Goal: Transaction & Acquisition: Book appointment/travel/reservation

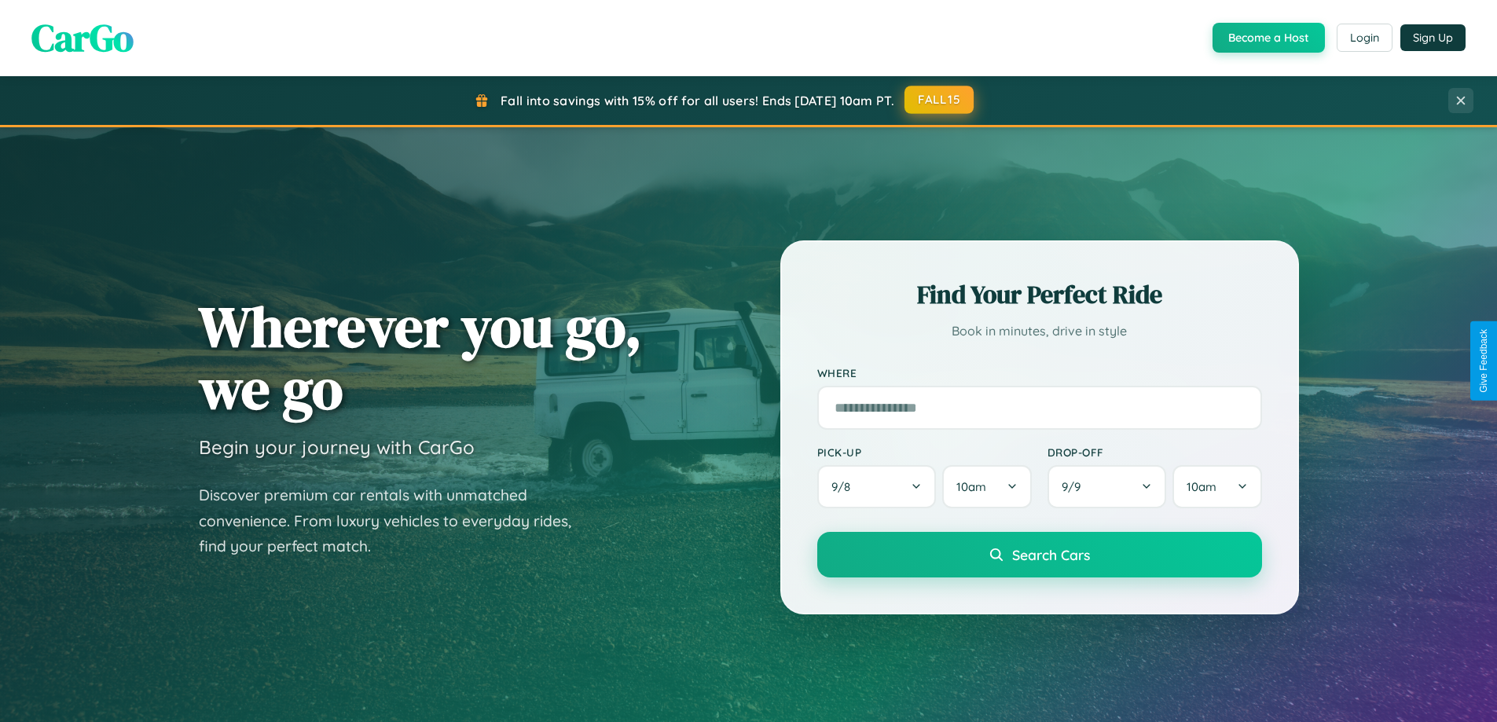
click at [940, 101] on button "FALL15" at bounding box center [938, 100] width 69 height 28
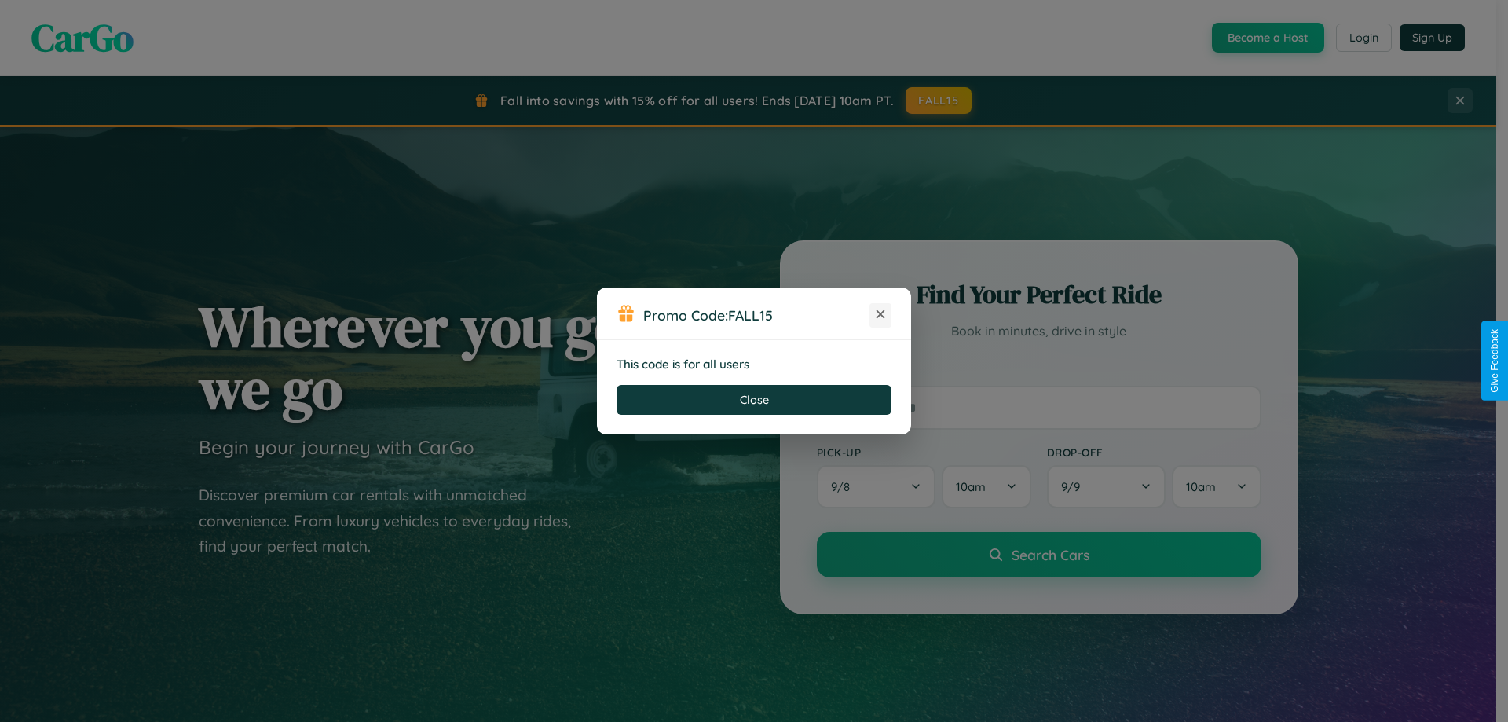
click at [881, 315] on icon at bounding box center [881, 314] width 16 height 16
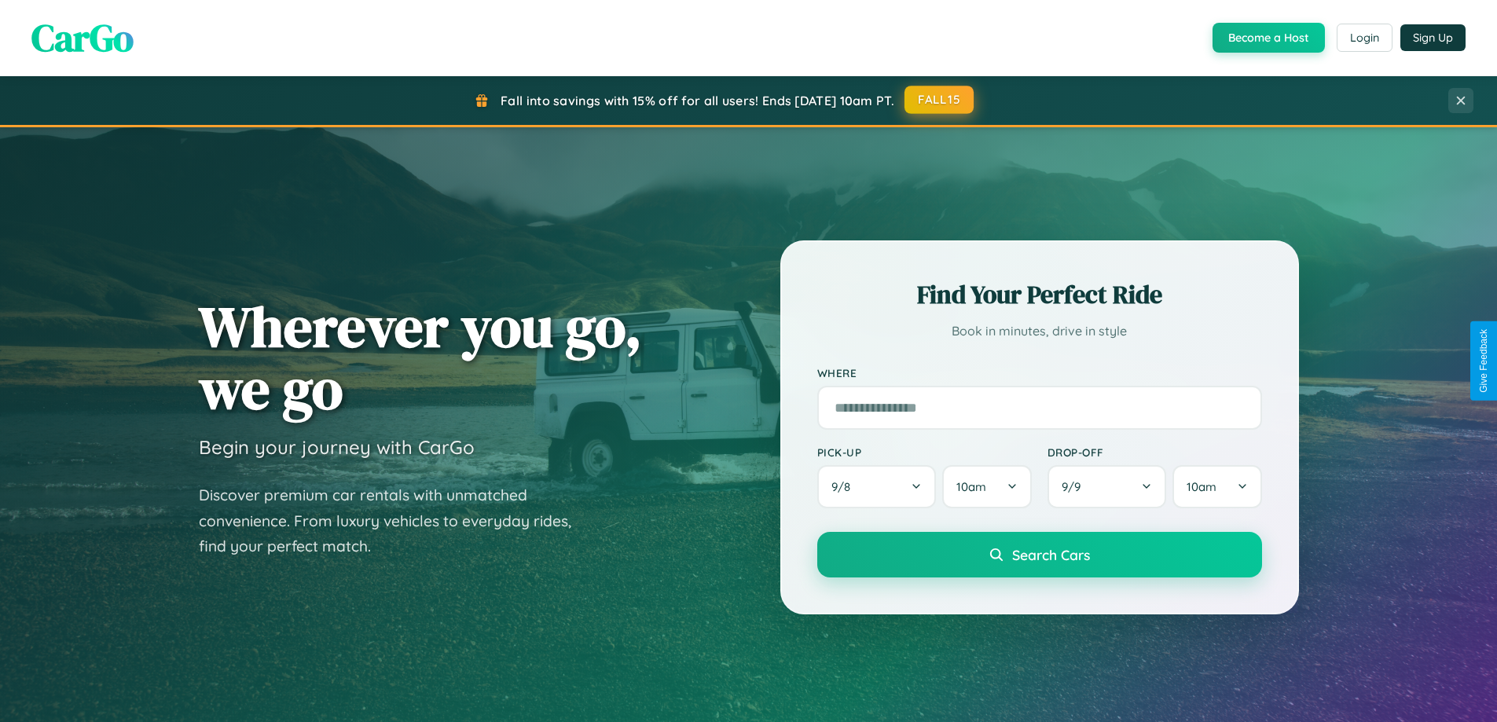
click at [940, 100] on button "FALL15" at bounding box center [938, 100] width 69 height 28
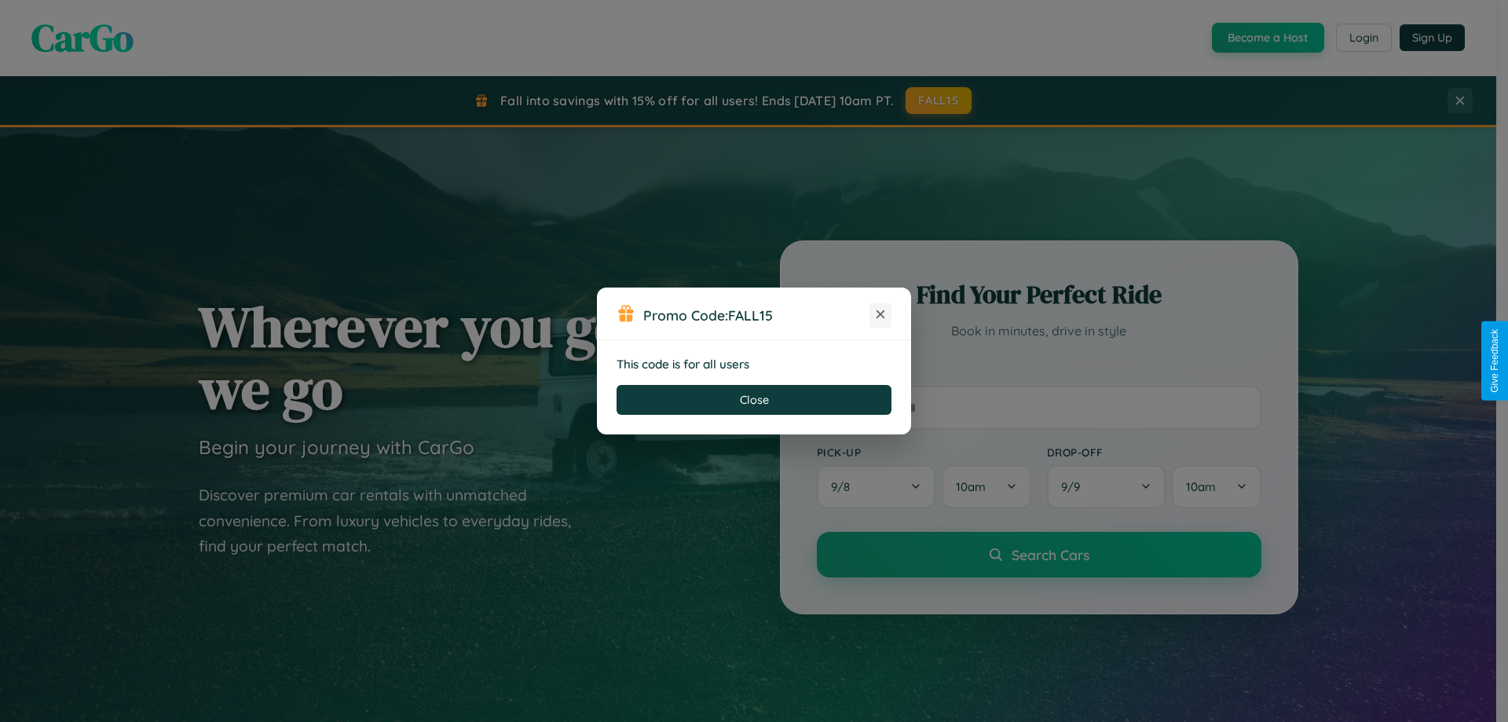
click at [881, 315] on icon at bounding box center [881, 314] width 16 height 16
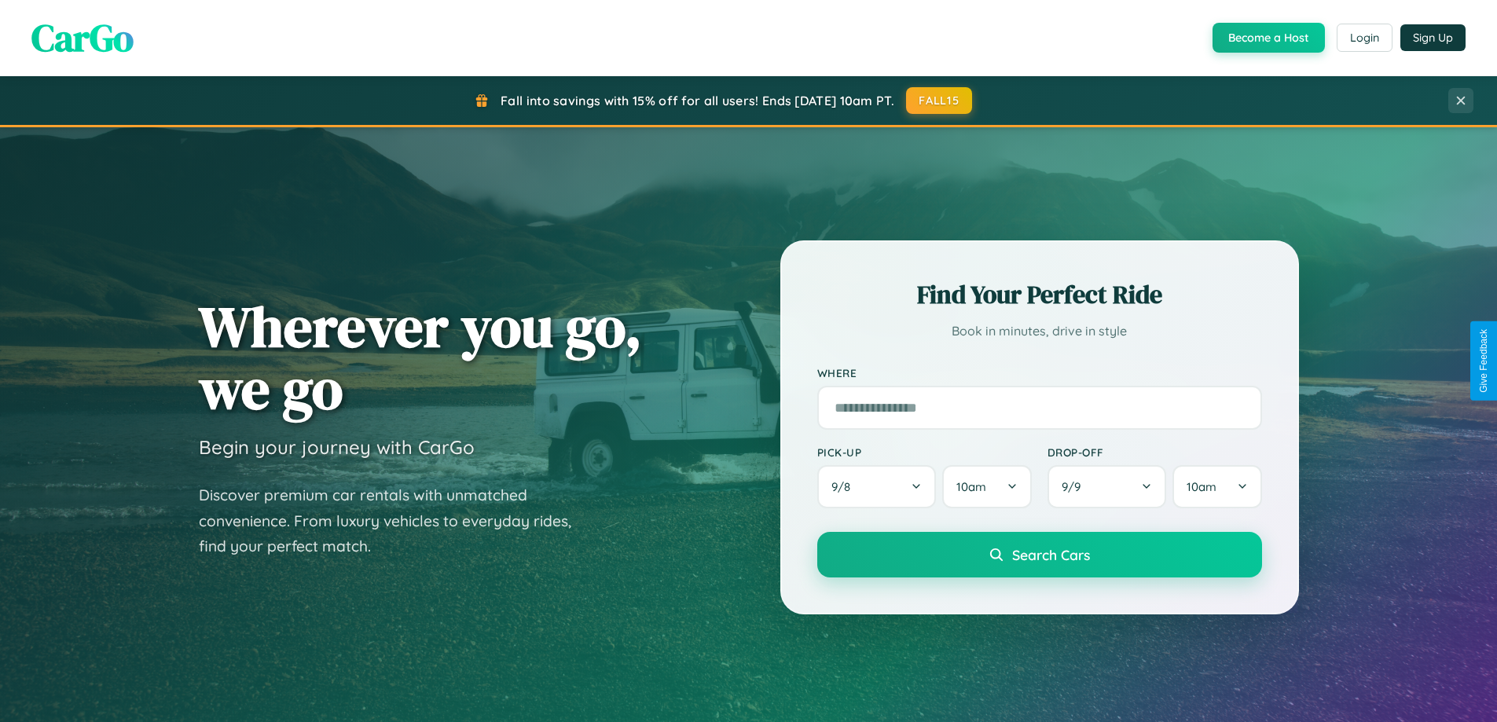
scroll to position [677, 0]
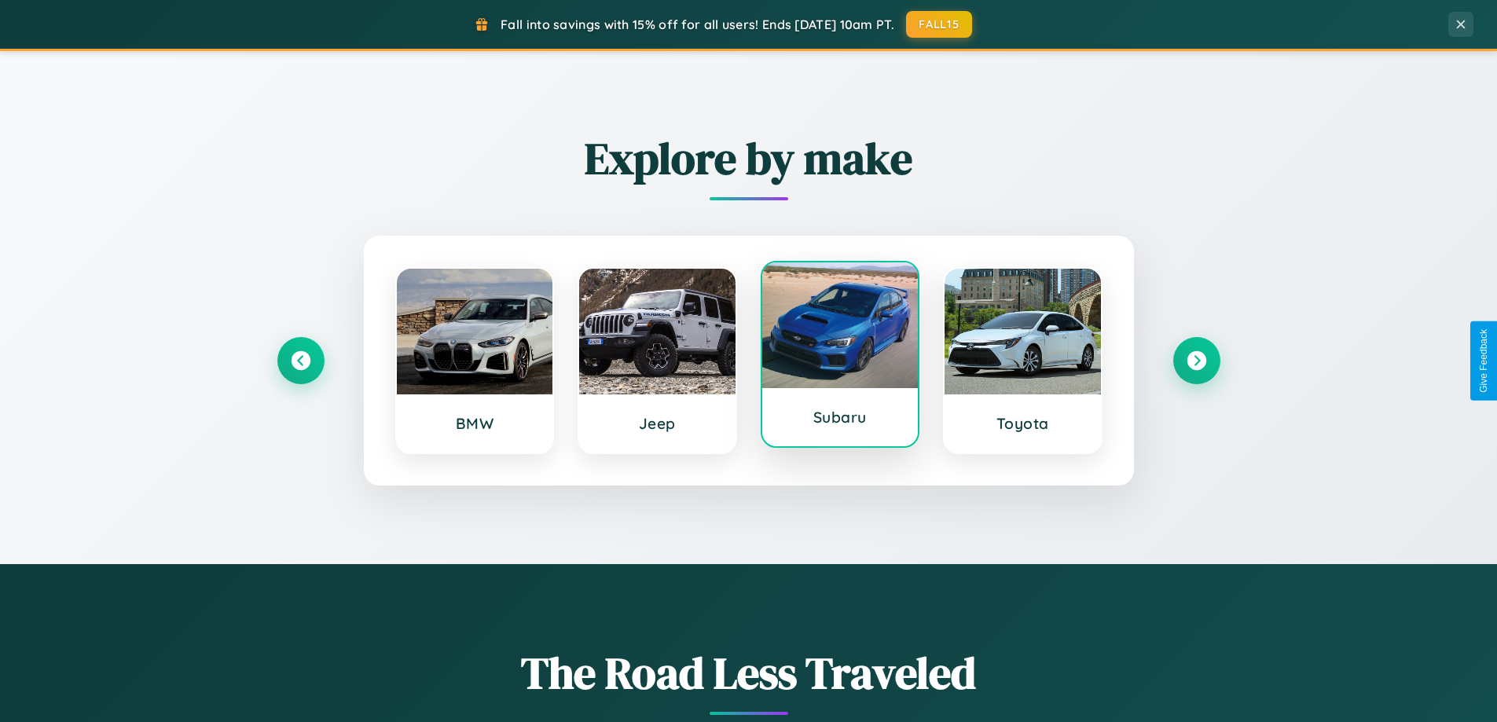
click at [839, 354] on div at bounding box center [840, 325] width 156 height 126
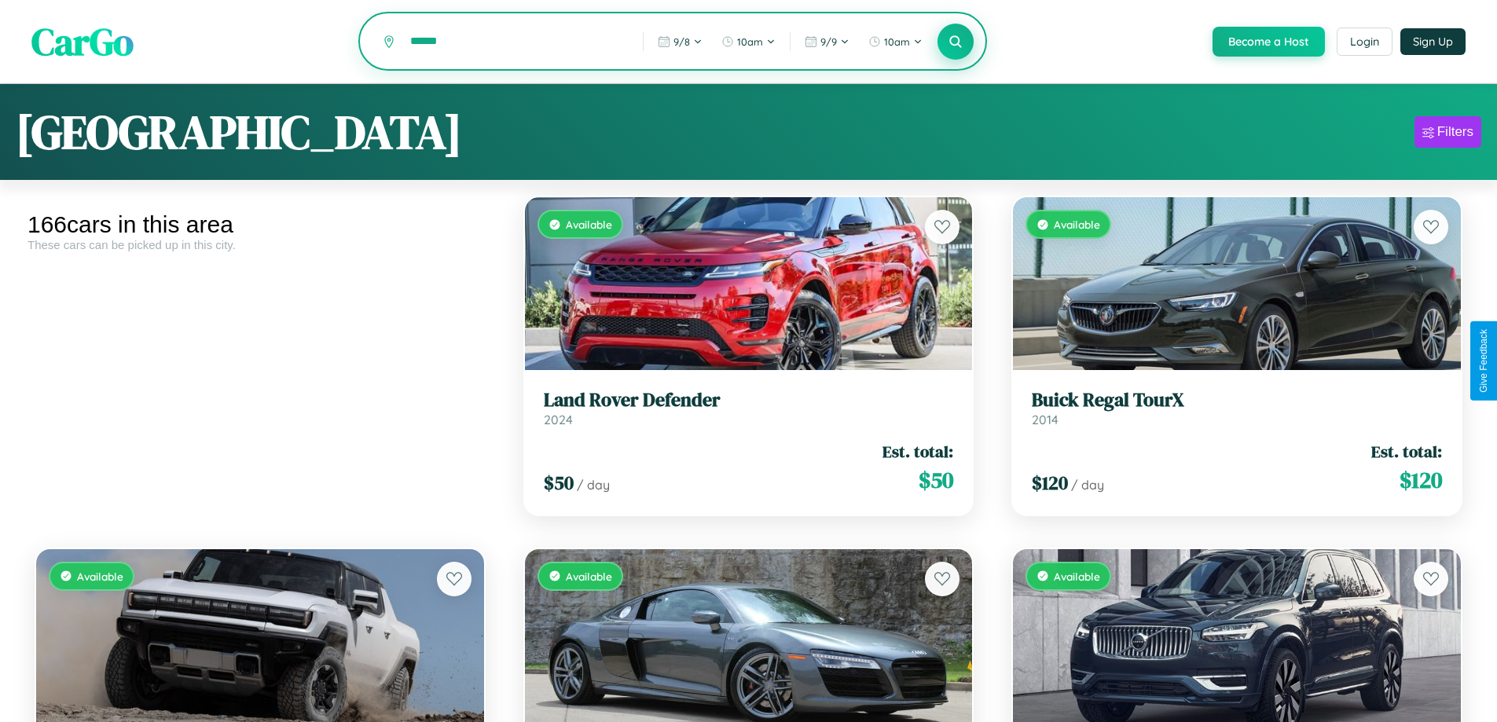
type input "******"
click at [954, 42] on icon at bounding box center [955, 41] width 15 height 15
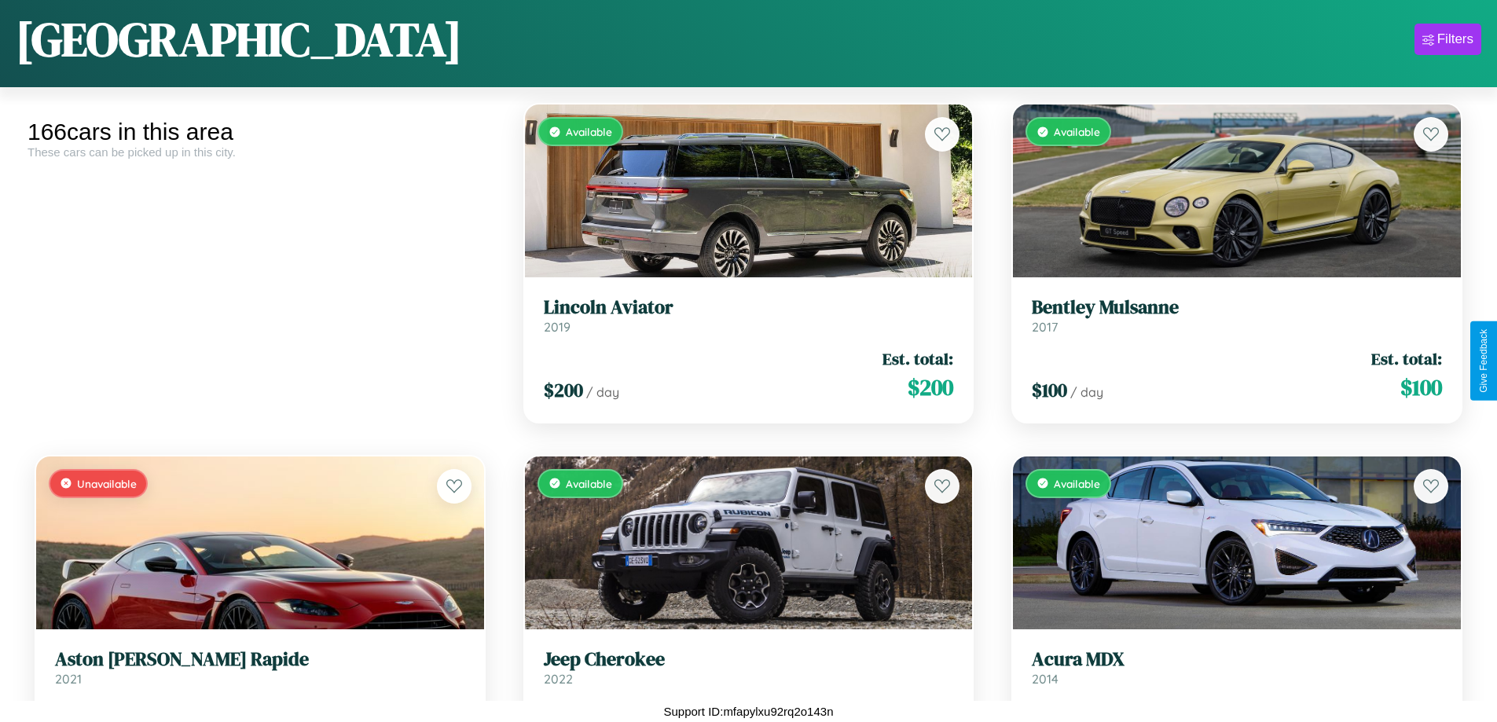
scroll to position [10070, 0]
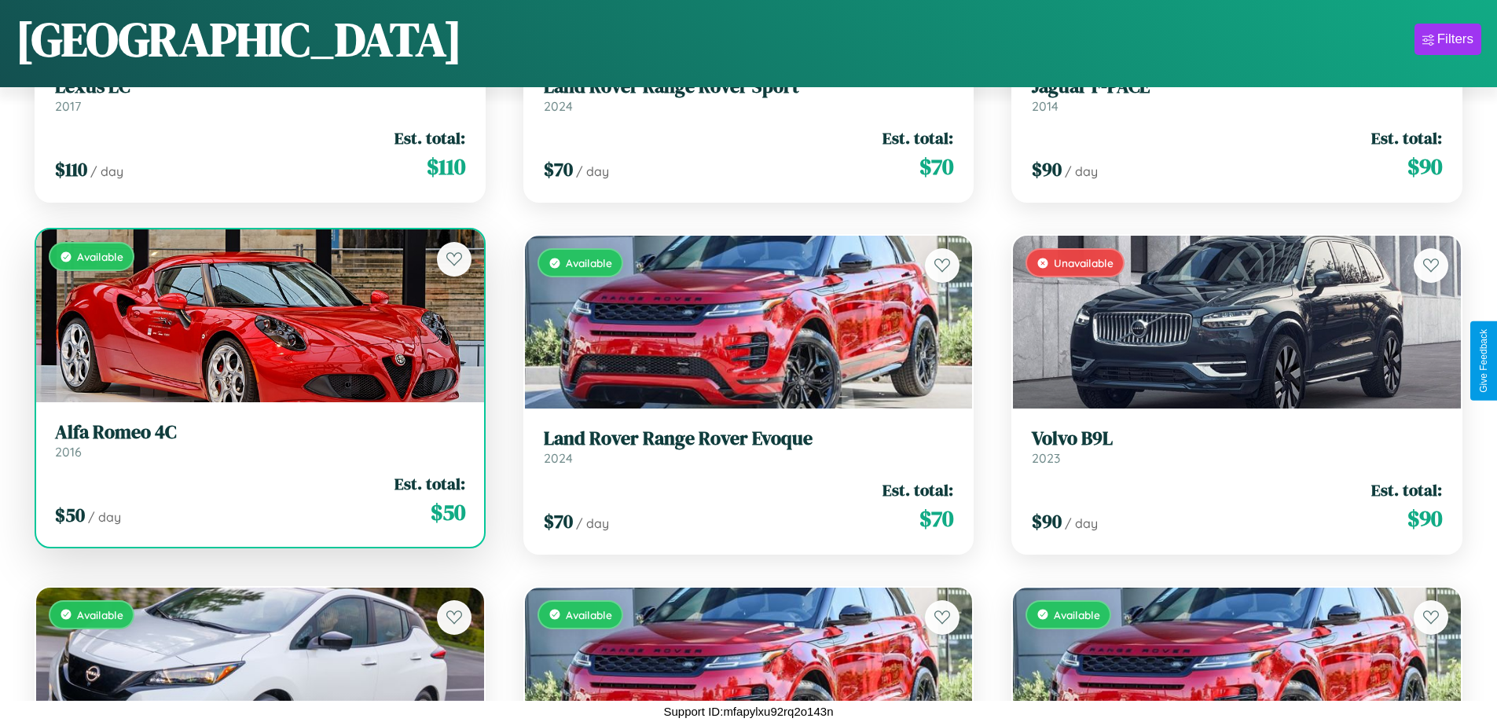
click at [258, 446] on link "Alfa Romeo 4C 2016" at bounding box center [260, 440] width 410 height 38
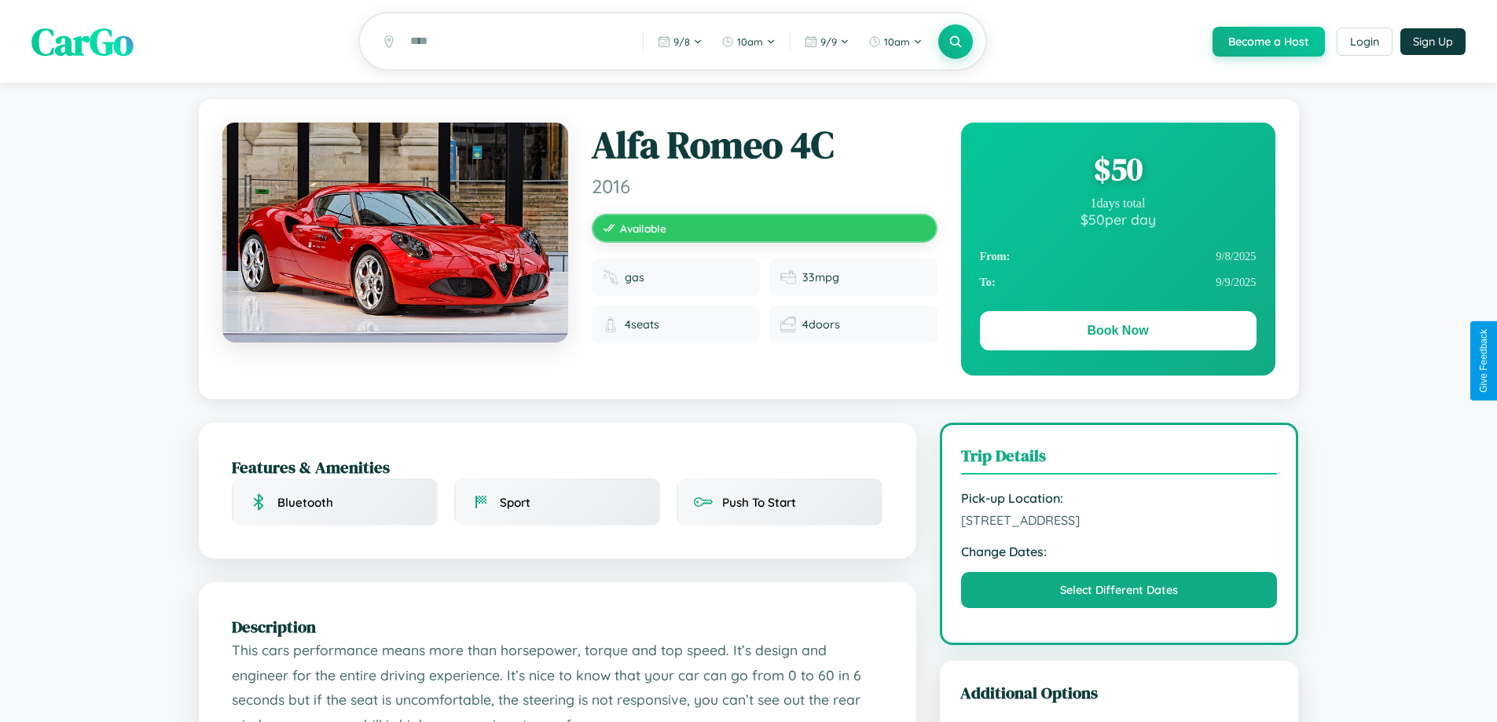
scroll to position [882, 0]
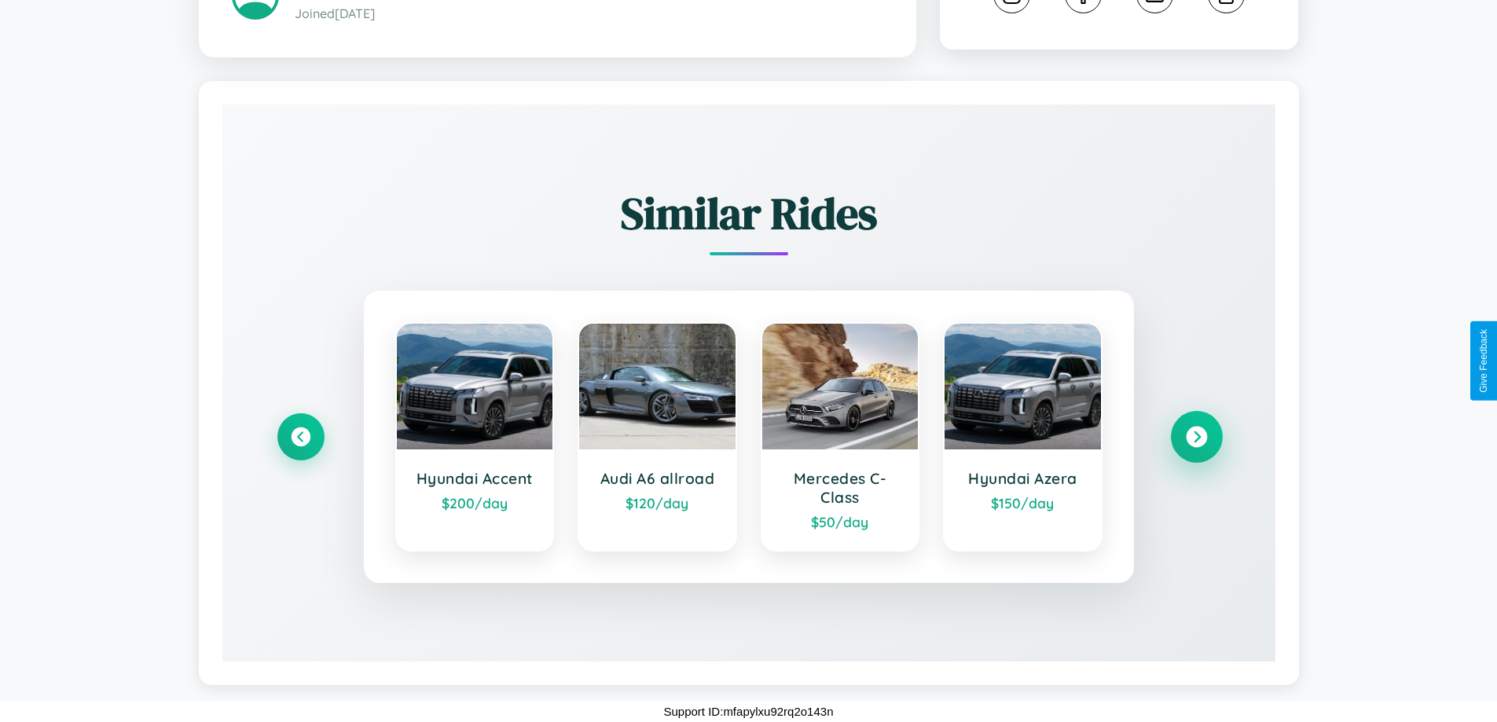
click at [1196, 437] on icon at bounding box center [1195, 437] width 21 height 21
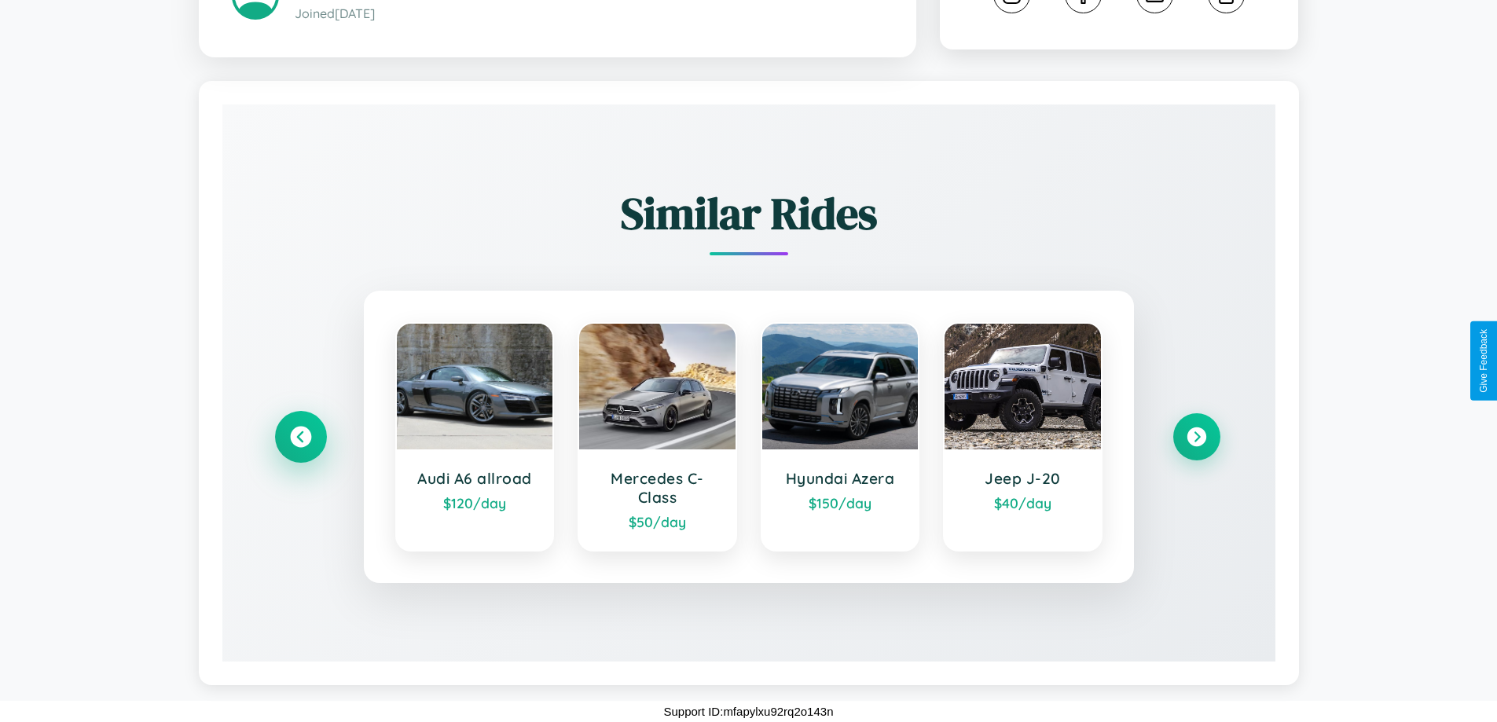
click at [300, 437] on icon at bounding box center [300, 437] width 21 height 21
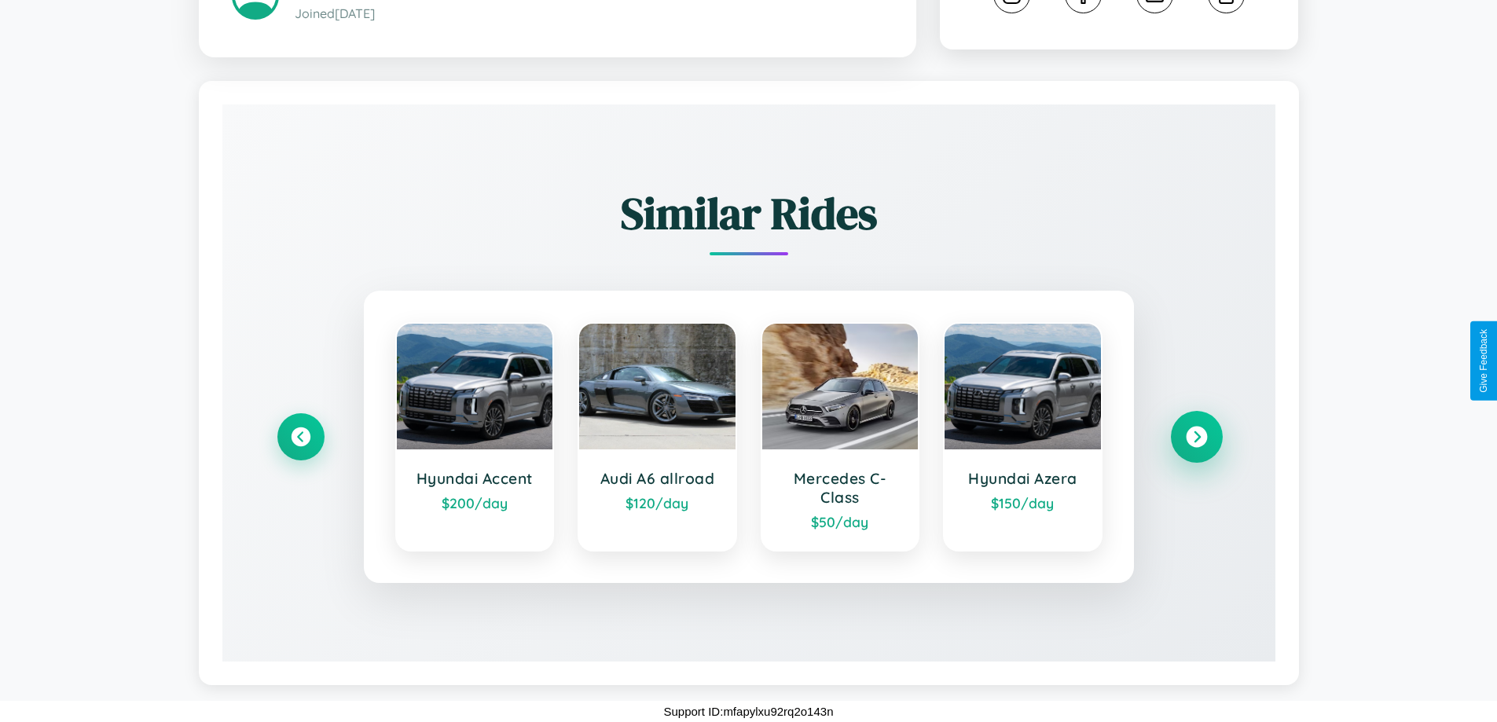
click at [1196, 437] on icon at bounding box center [1195, 437] width 21 height 21
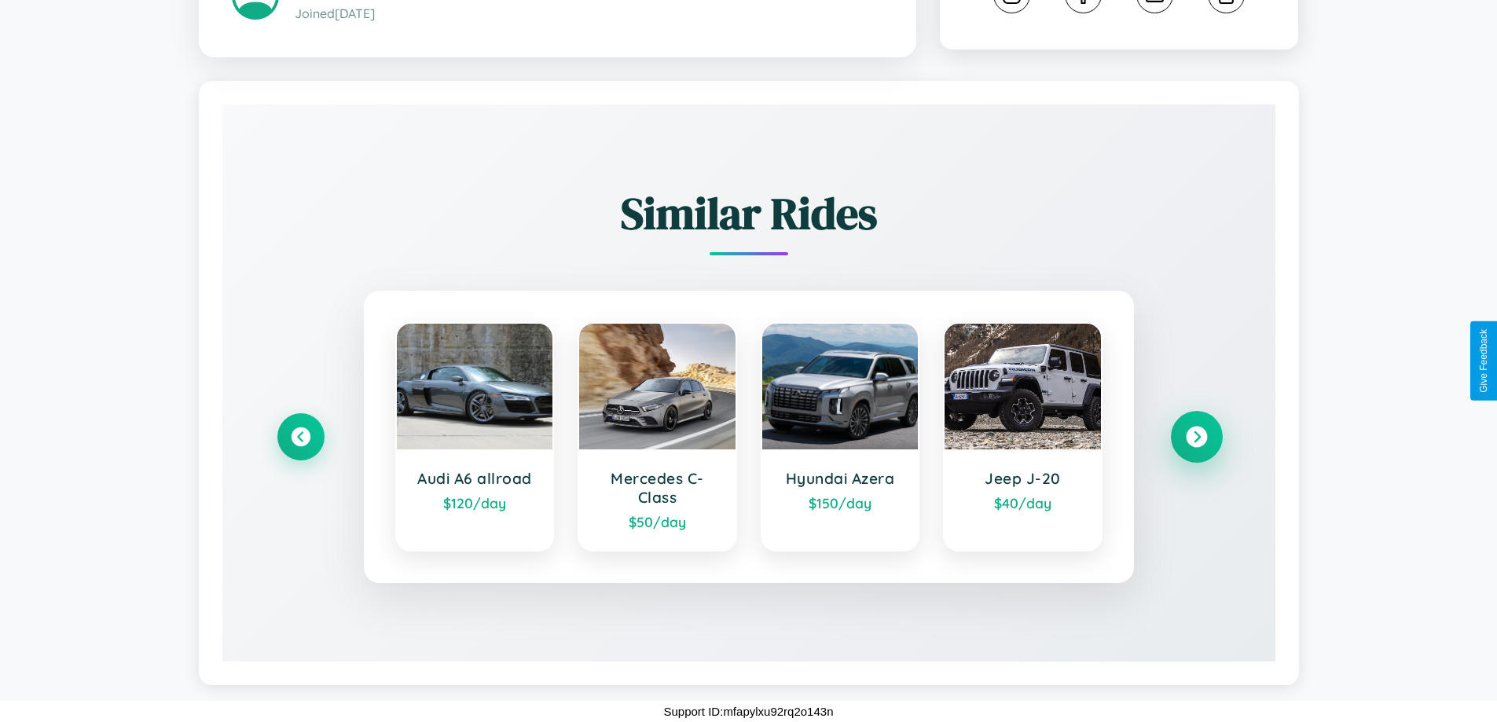
click at [1196, 437] on icon at bounding box center [1195, 437] width 21 height 21
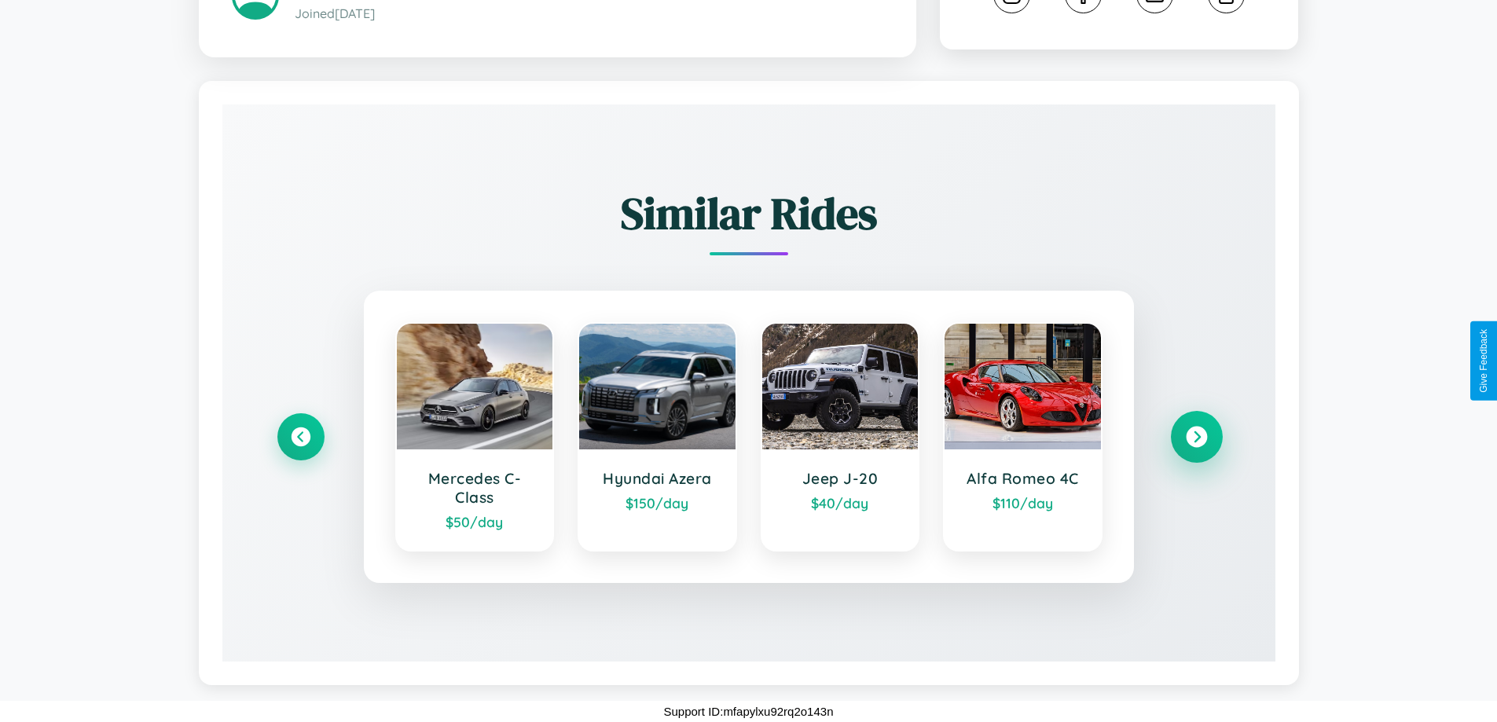
click at [1196, 437] on icon at bounding box center [1195, 437] width 21 height 21
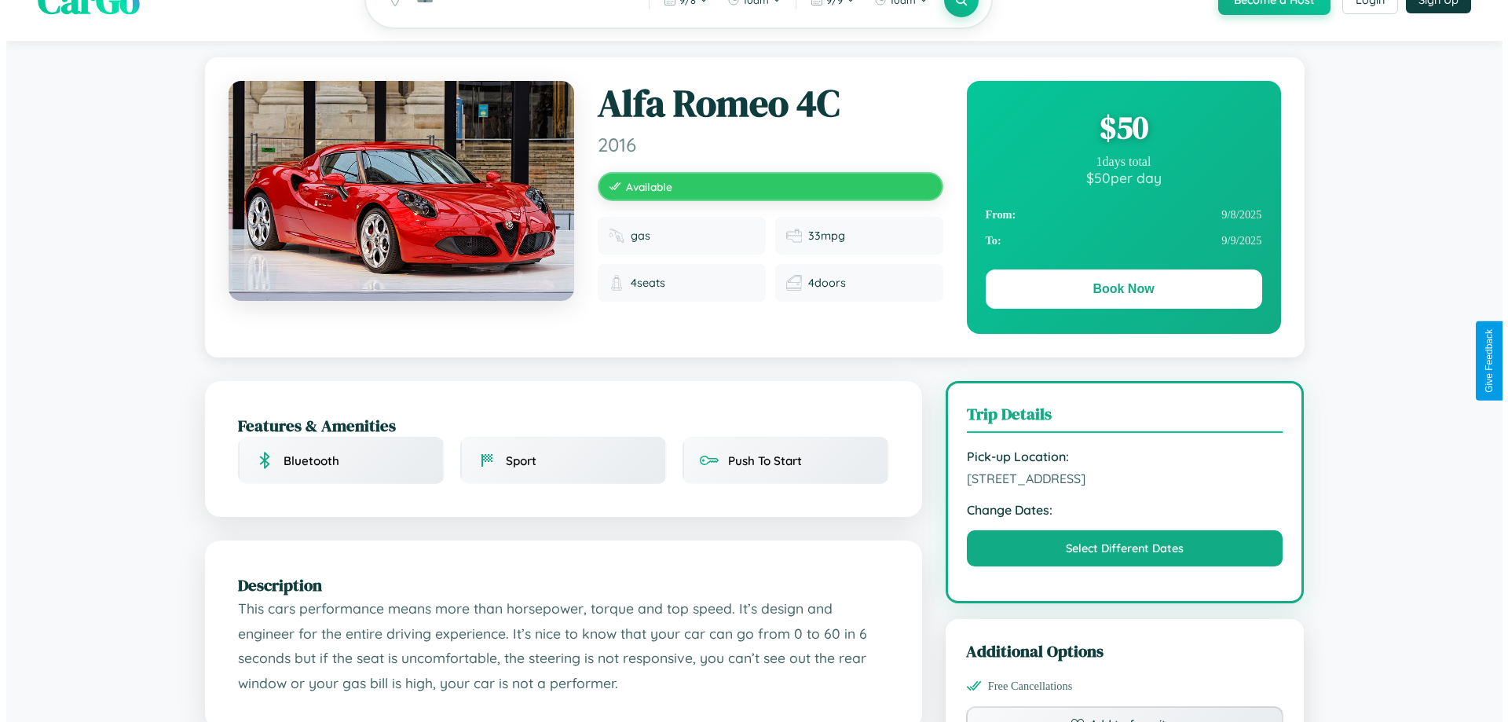
scroll to position [0, 0]
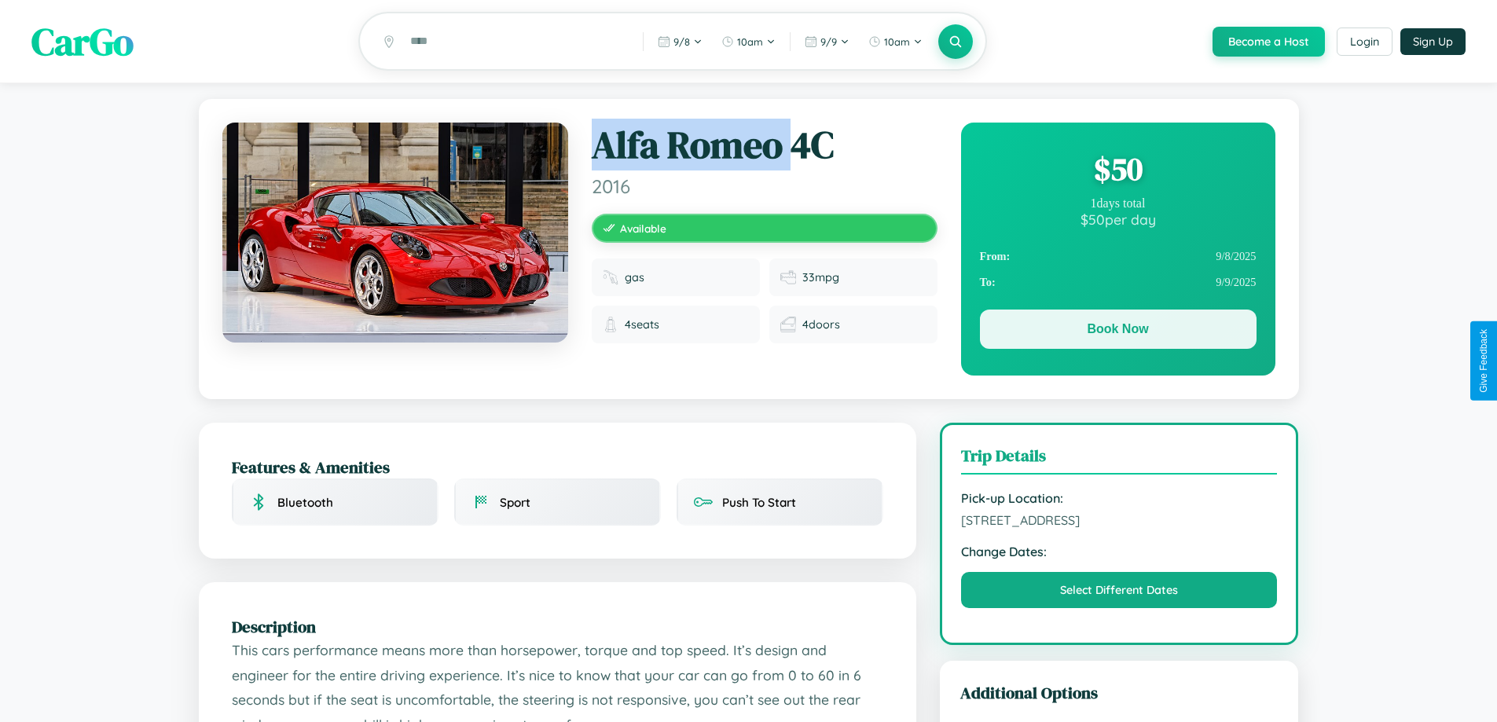
click at [1117, 332] on button "Book Now" at bounding box center [1118, 329] width 277 height 39
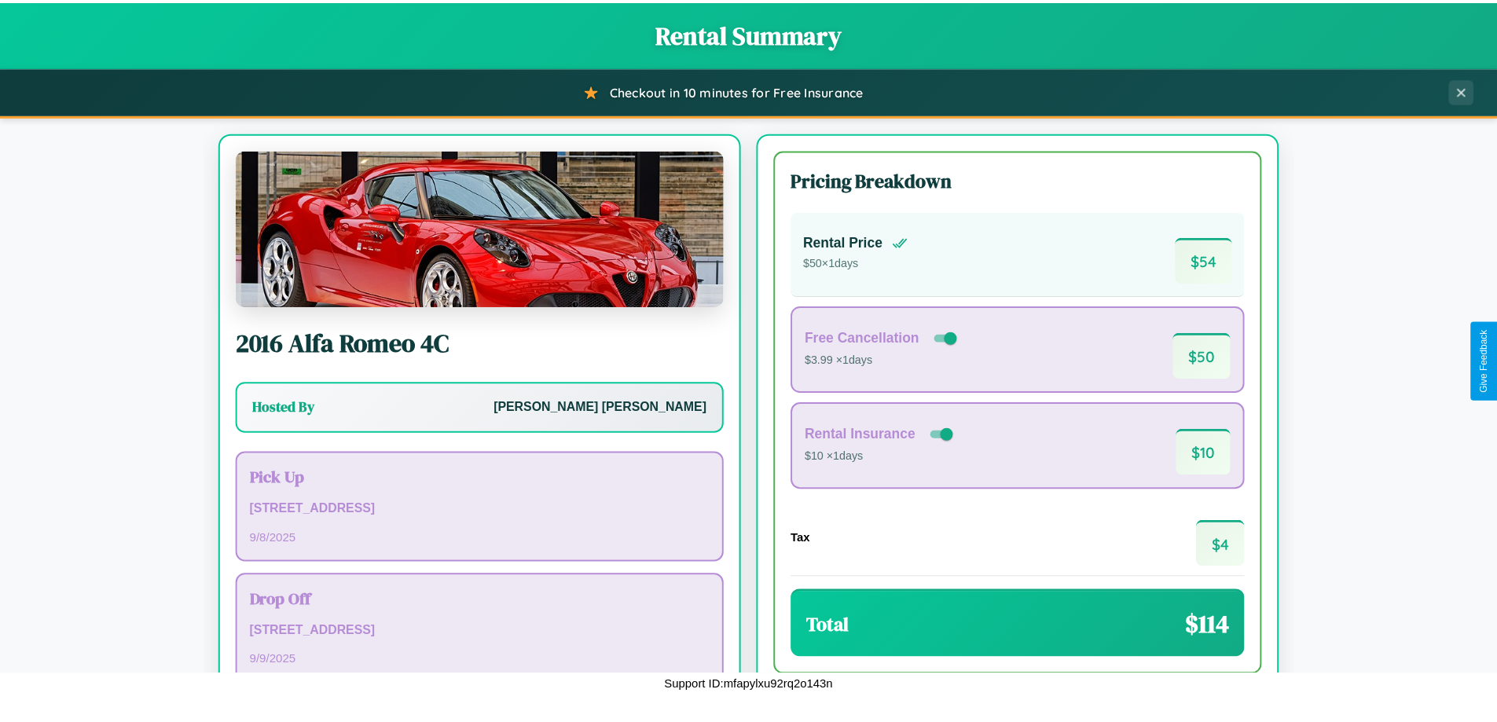
scroll to position [108, 0]
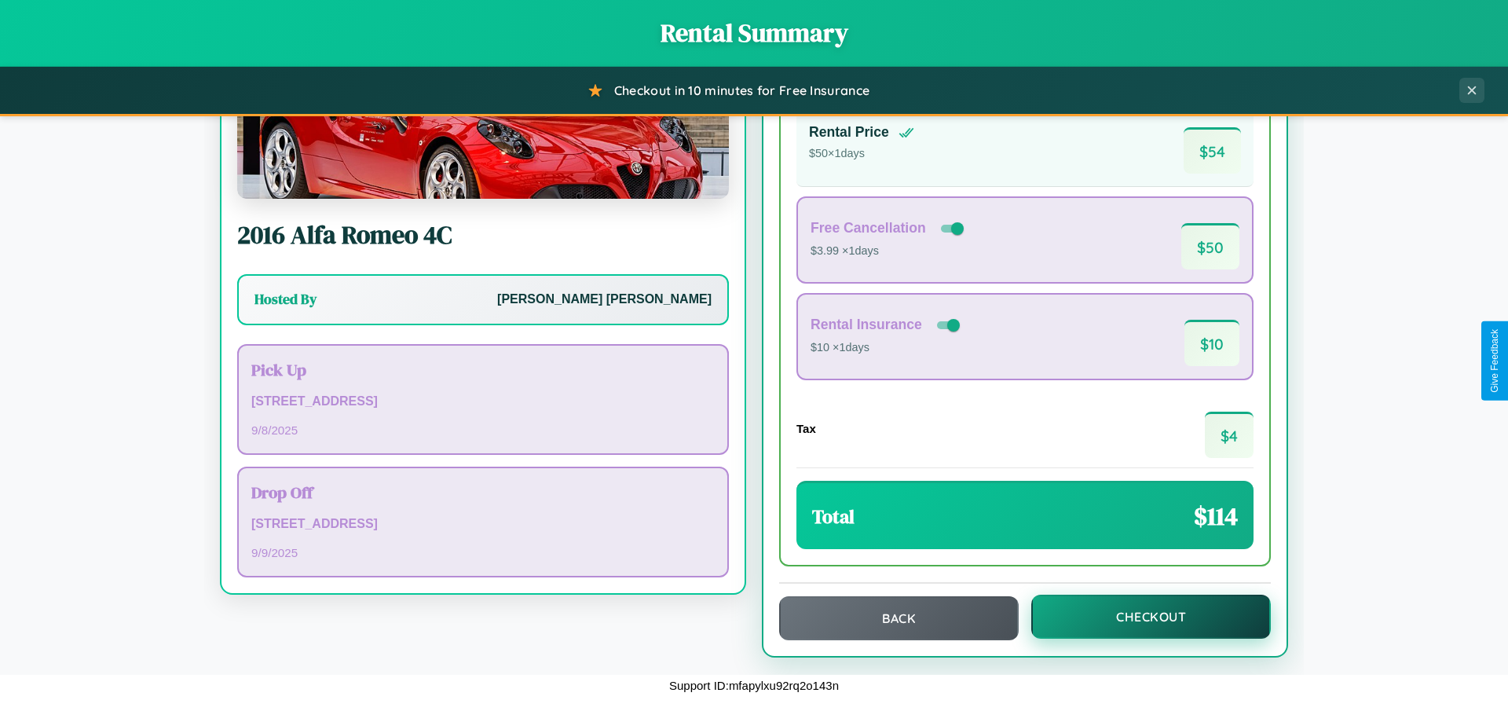
click at [1141, 617] on button "Checkout" at bounding box center [1151, 617] width 240 height 44
